Goal: Task Accomplishment & Management: Manage account settings

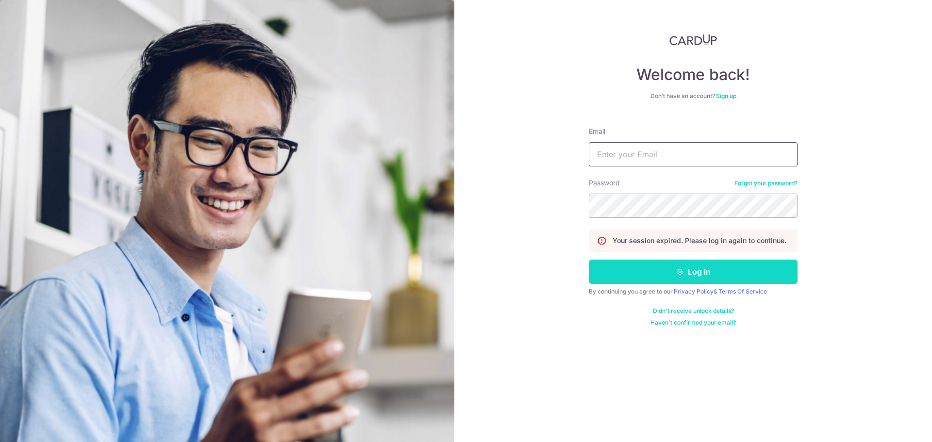
type input "[EMAIL_ADDRESS][DOMAIN_NAME]"
click at [632, 278] on button "Log in" at bounding box center [693, 272] width 209 height 24
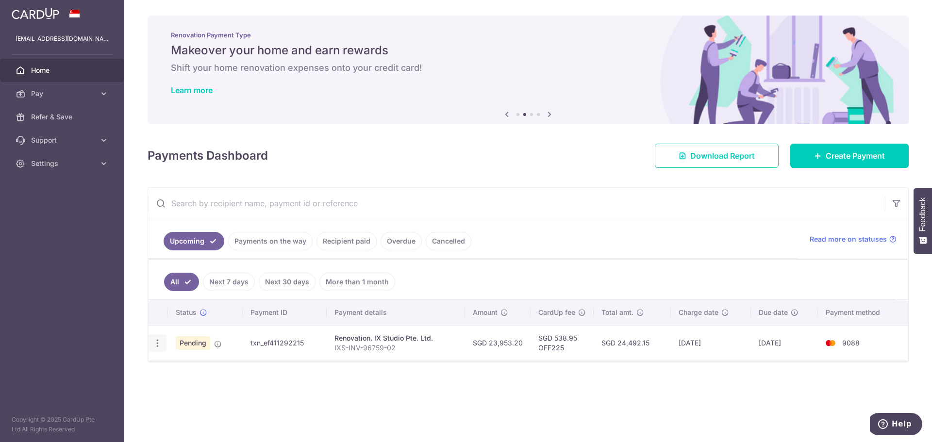
click at [159, 347] on icon "button" at bounding box center [157, 343] width 10 height 10
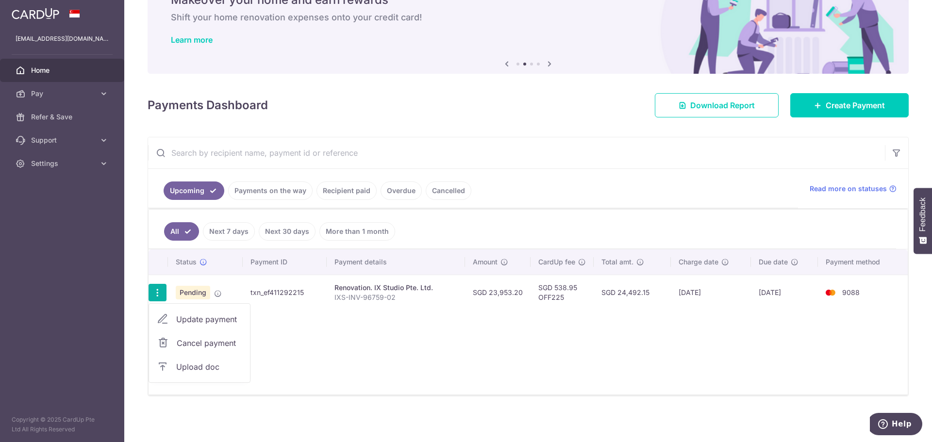
click at [209, 366] on span "Upload doc" at bounding box center [209, 367] width 66 height 12
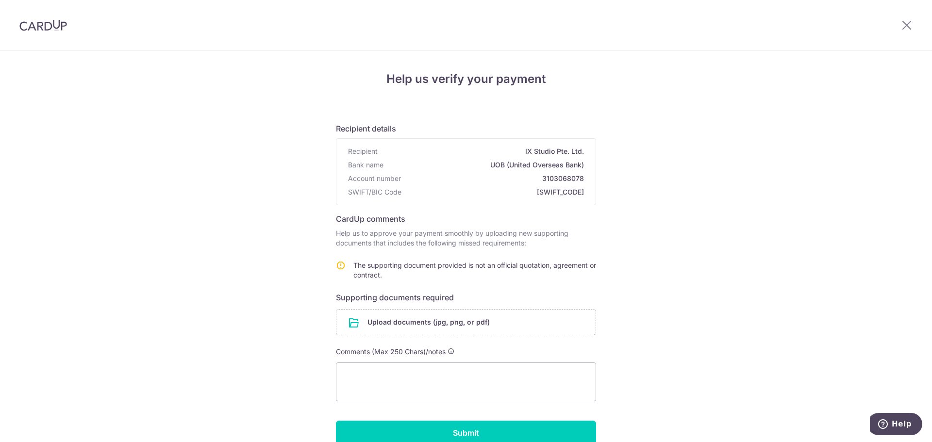
click at [915, 23] on div at bounding box center [906, 25] width 50 height 50
click at [911, 24] on icon at bounding box center [907, 25] width 12 height 12
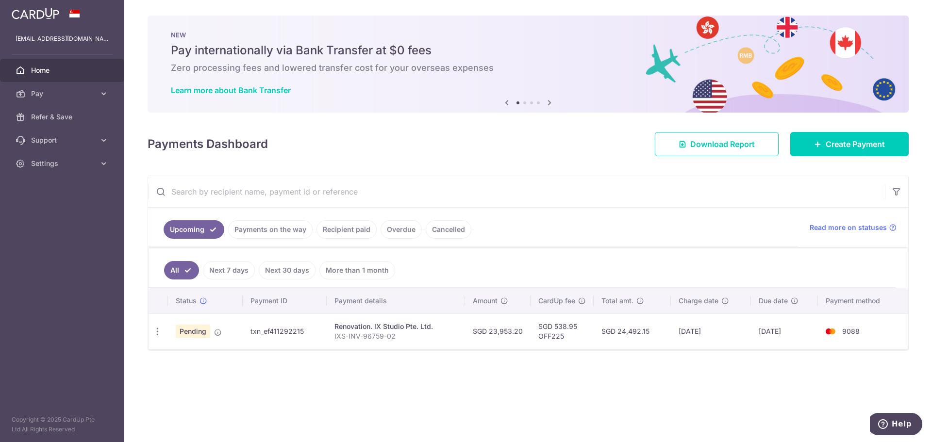
click at [617, 341] on td "SGD 24,492.15" at bounding box center [632, 331] width 77 height 35
click at [637, 369] on div "× Pause Schedule Pause all future payments in this series Pause just this one p…" at bounding box center [528, 221] width 808 height 442
click at [865, 227] on span "Read more on statuses" at bounding box center [848, 228] width 77 height 10
